Goal: Transaction & Acquisition: Purchase product/service

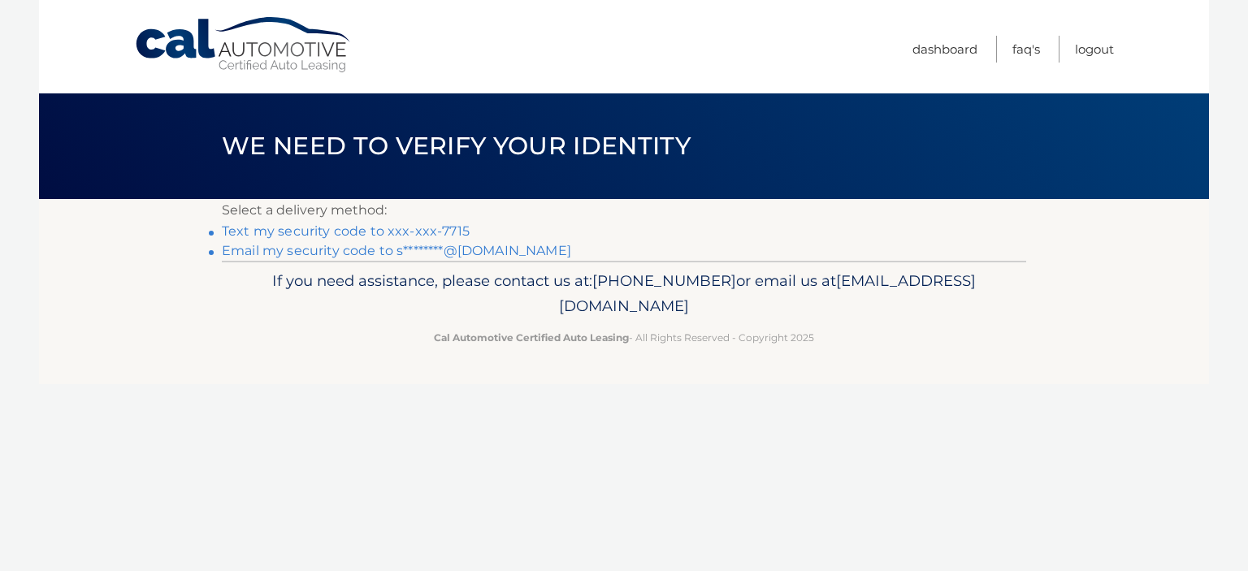
click at [401, 227] on link "Text my security code to xxx-xxx-7715" at bounding box center [346, 230] width 248 height 15
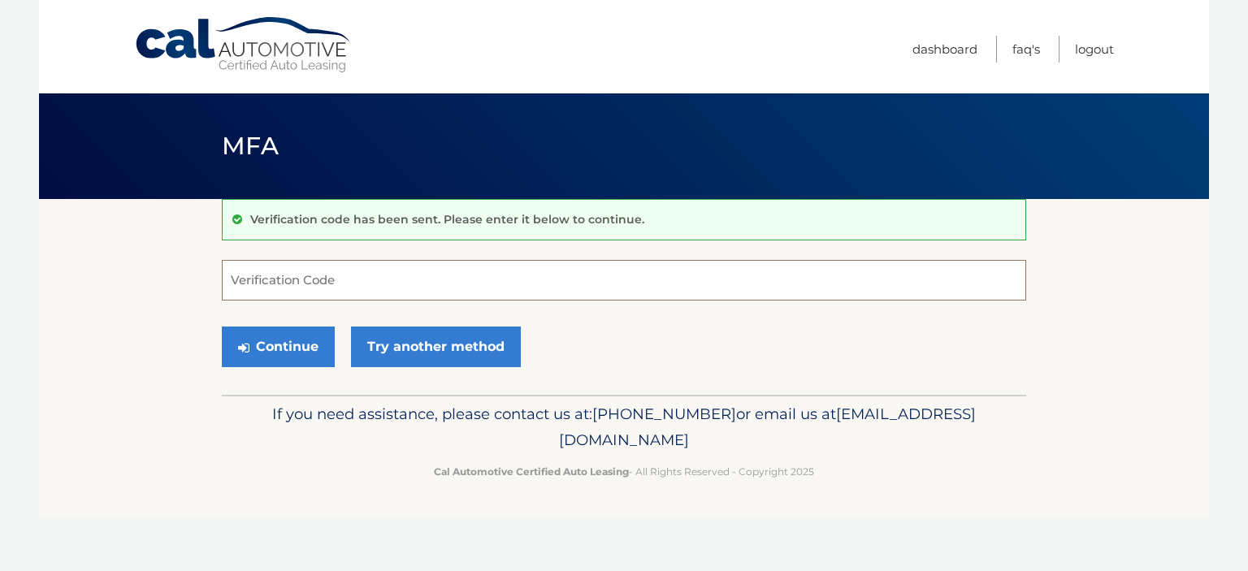
click at [273, 284] on input "Verification Code" at bounding box center [624, 280] width 804 height 41
type input "000943"
click at [299, 335] on button "Continue" at bounding box center [278, 347] width 113 height 41
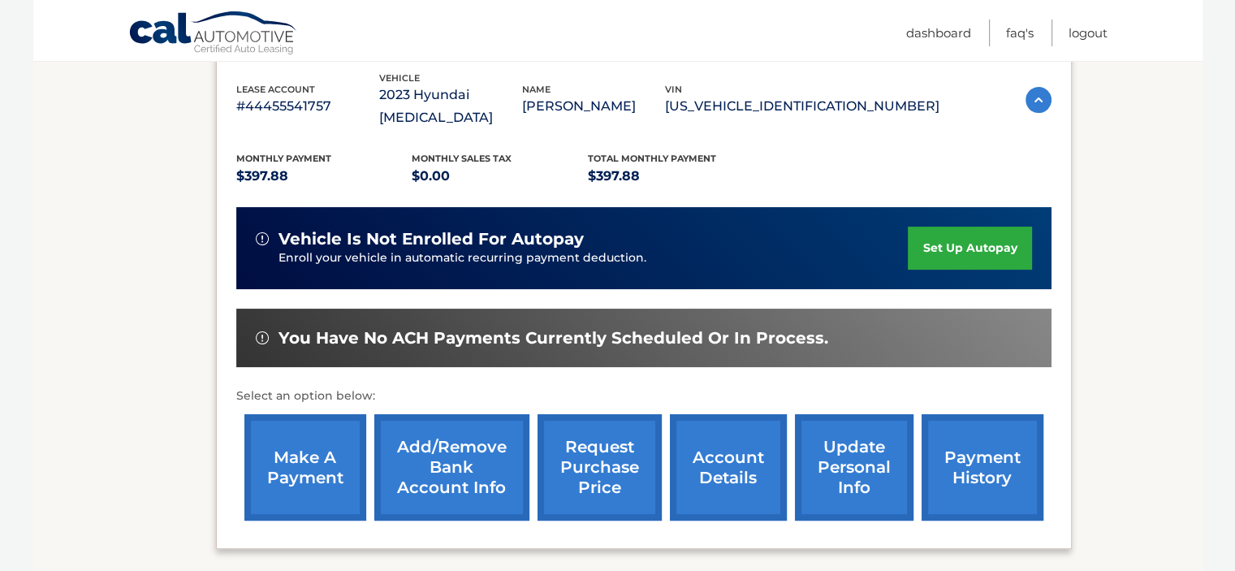
scroll to position [325, 0]
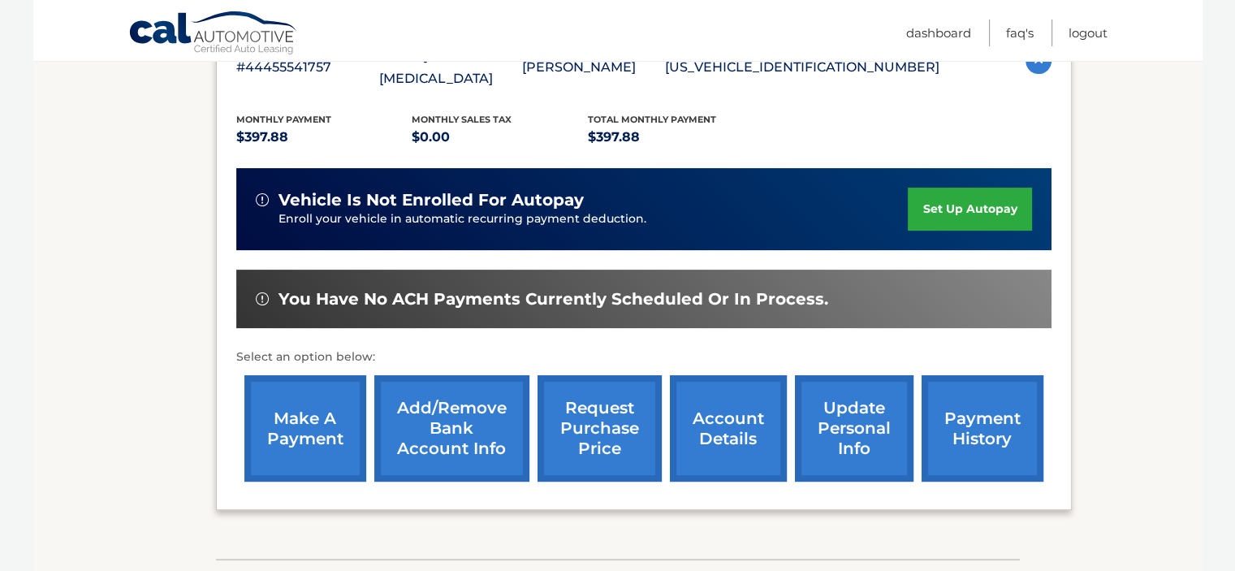
click at [299, 444] on link "make a payment" at bounding box center [306, 428] width 122 height 106
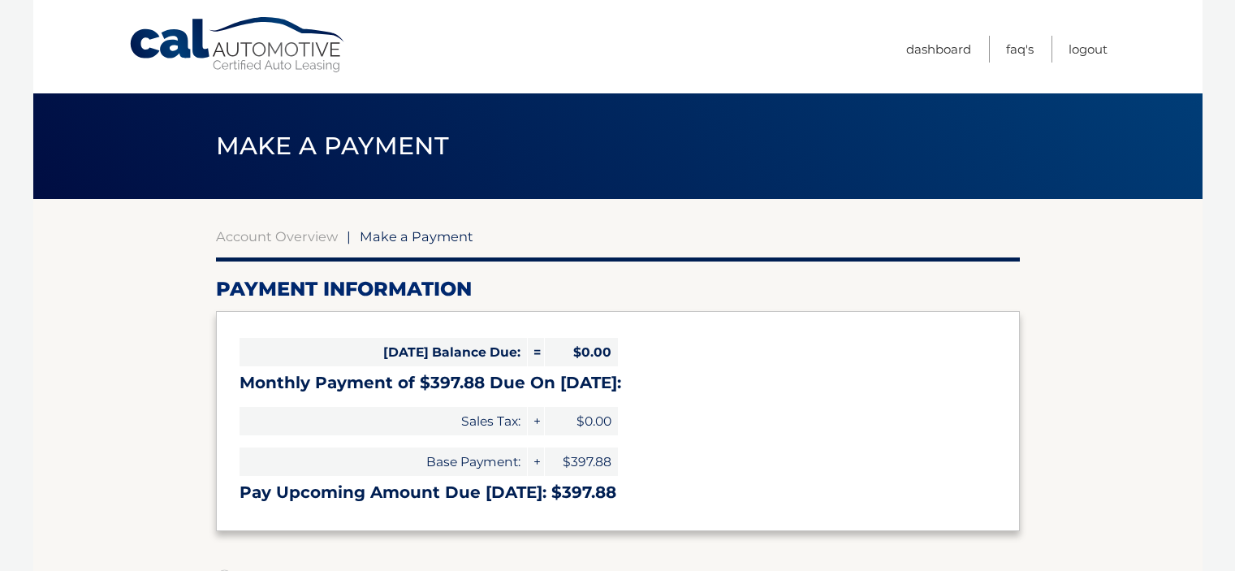
select select "YmM3NmRlYTUtMzU5Yi00Njc1LTk3OWItYjM5OTBlMTE0YTQw"
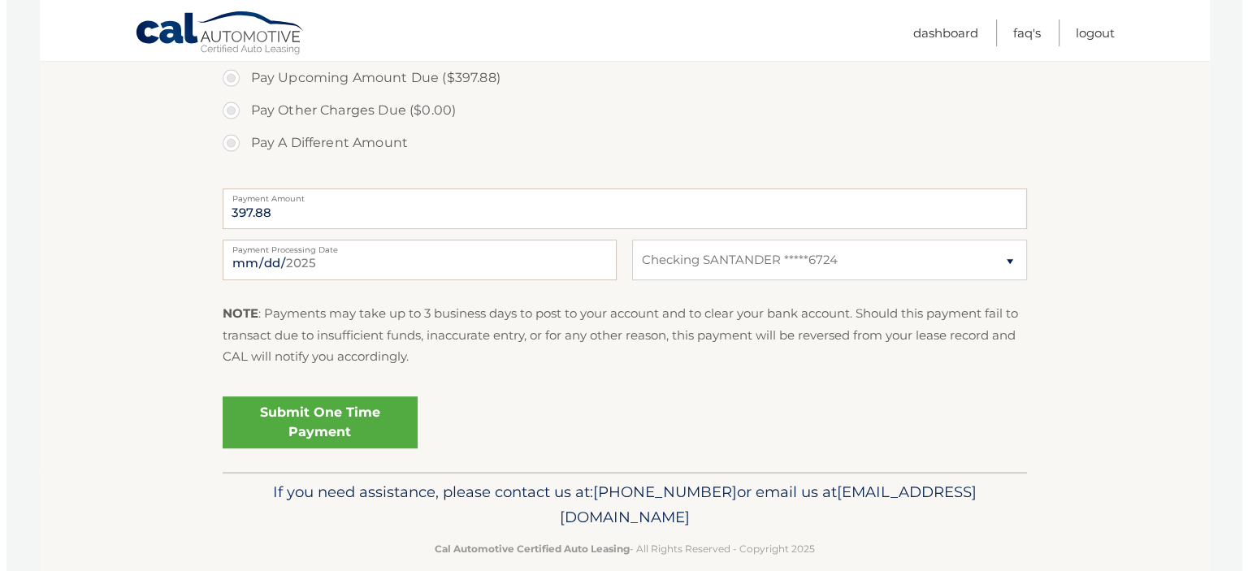
scroll to position [569, 0]
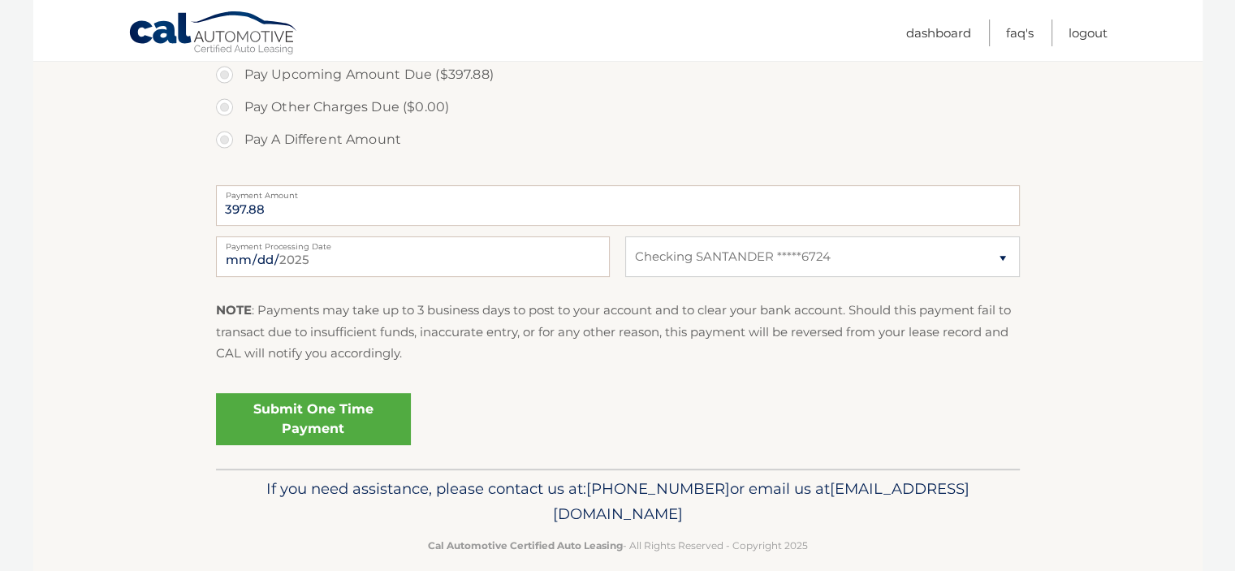
click at [314, 405] on link "Submit One Time Payment" at bounding box center [313, 419] width 195 height 52
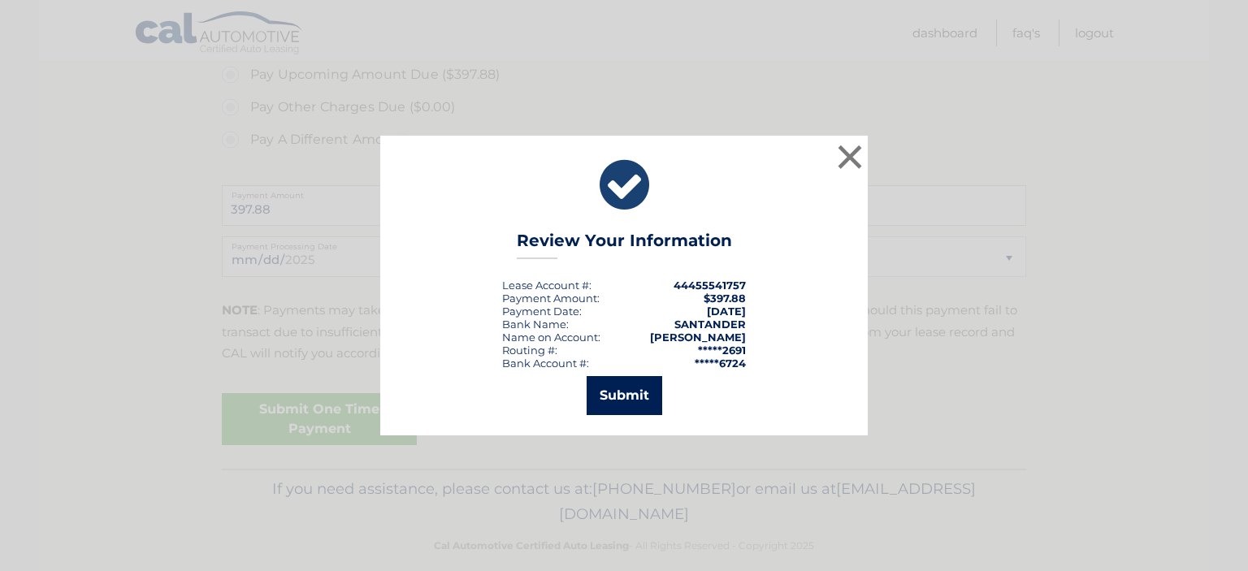
click at [634, 392] on button "Submit" at bounding box center [624, 395] width 76 height 39
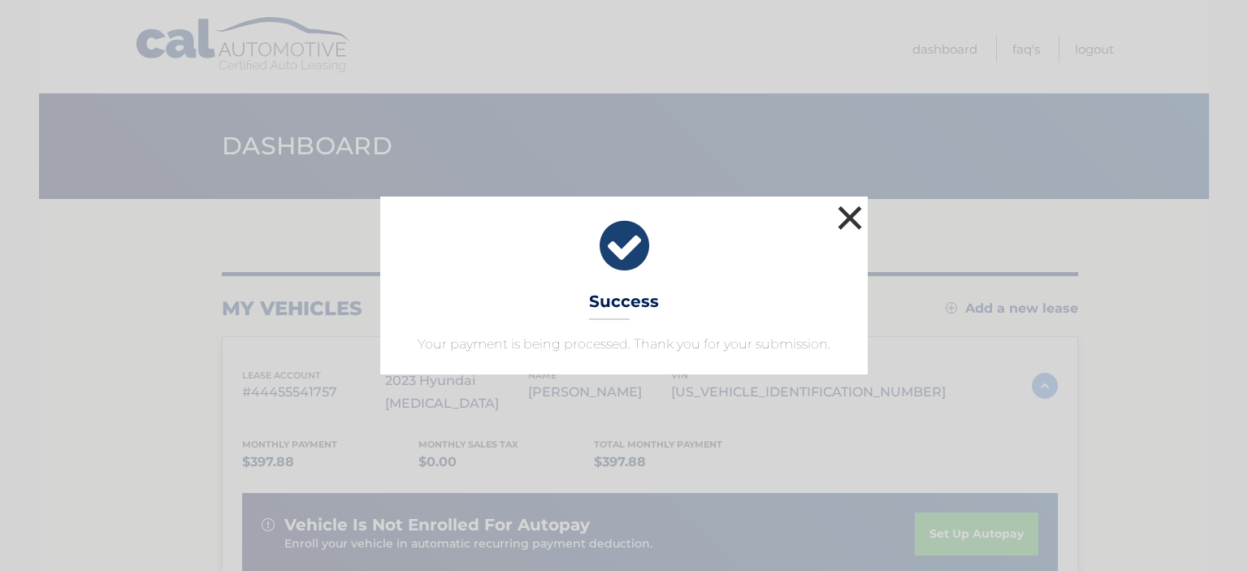
click at [849, 212] on button "×" at bounding box center [849, 217] width 32 height 32
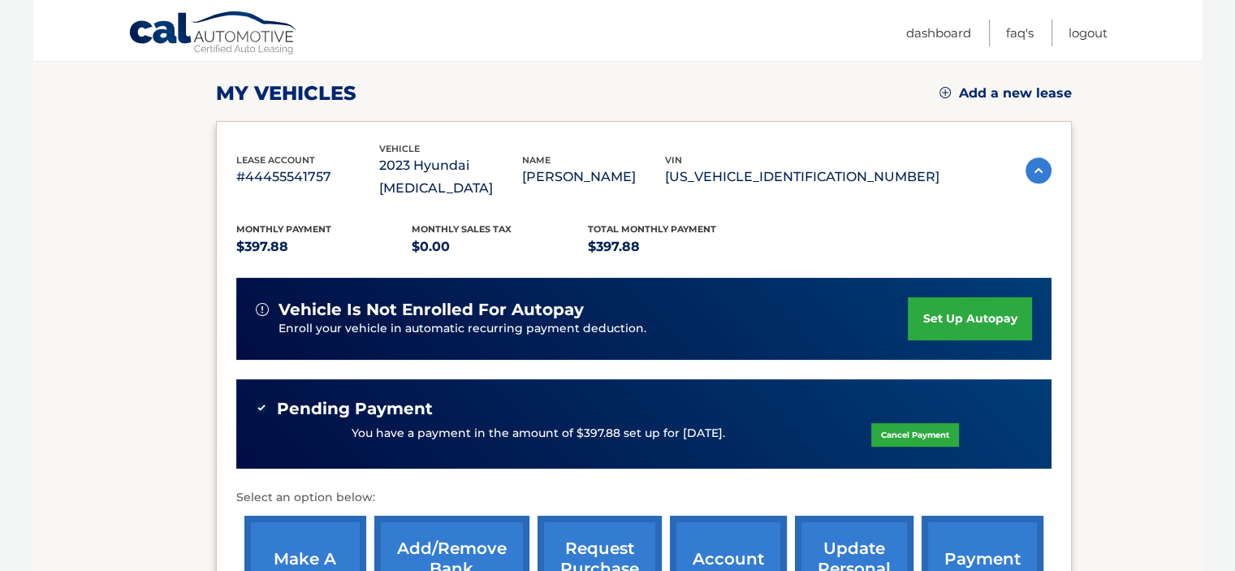
scroll to position [244, 0]
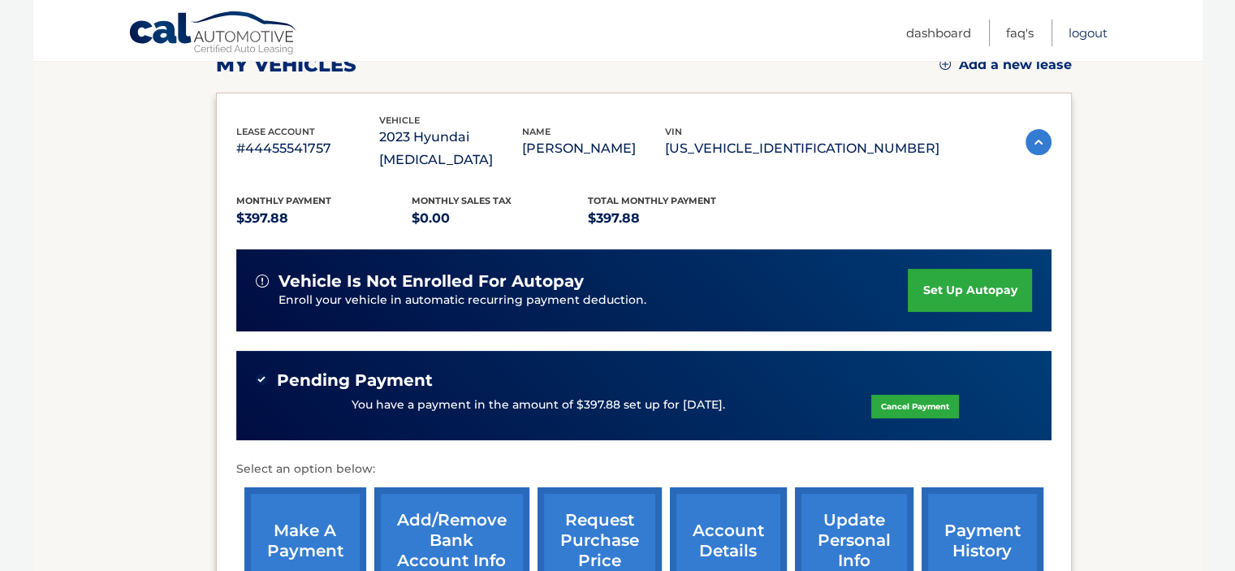
click at [1083, 37] on link "Logout" at bounding box center [1088, 32] width 39 height 27
